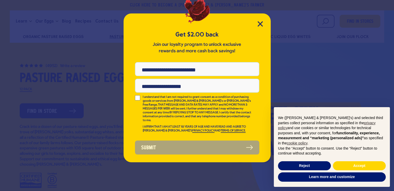
click at [269, 21] on div "Get $2.00 back Join our loyalty program to unlock exclusive rewards and more ca…" at bounding box center [196, 87] width 147 height 149
click at [263, 23] on div "Get $2.00 back Join our loyalty program to unlock exclusive rewards and more ca…" at bounding box center [196, 87] width 147 height 149
click at [259, 23] on icon "Close Modal" at bounding box center [259, 23] width 5 height 5
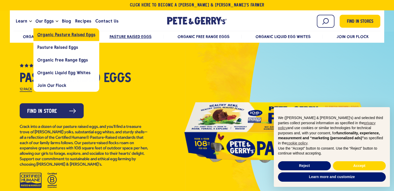
click at [64, 35] on span "Organic Pasture Raised Eggs" at bounding box center [66, 34] width 58 height 5
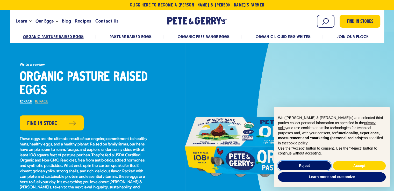
click at [302, 166] on button "Reject" at bounding box center [304, 165] width 53 height 9
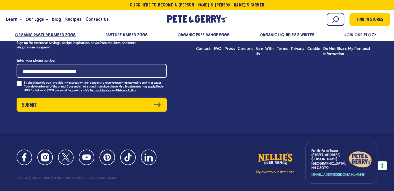
scroll to position [1644, 0]
